Goal: Task Accomplishment & Management: Manage account settings

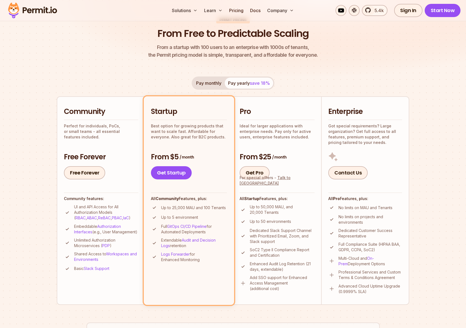
scroll to position [50, 0]
click at [439, 13] on link "Sign In" at bounding box center [443, 10] width 28 height 13
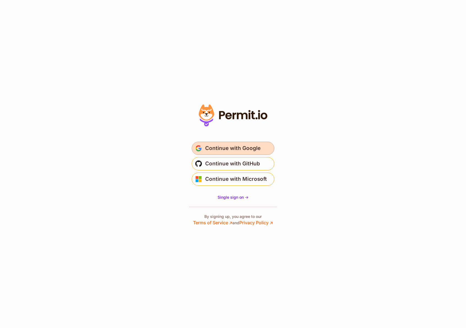
click at [233, 149] on span "Continue with Google" at bounding box center [232, 148] width 55 height 9
click at [248, 148] on span "Continue with Google" at bounding box center [232, 148] width 55 height 9
click at [231, 199] on span "Single sign on ->" at bounding box center [233, 197] width 31 height 5
